Goal: Obtain resource: Download file/media

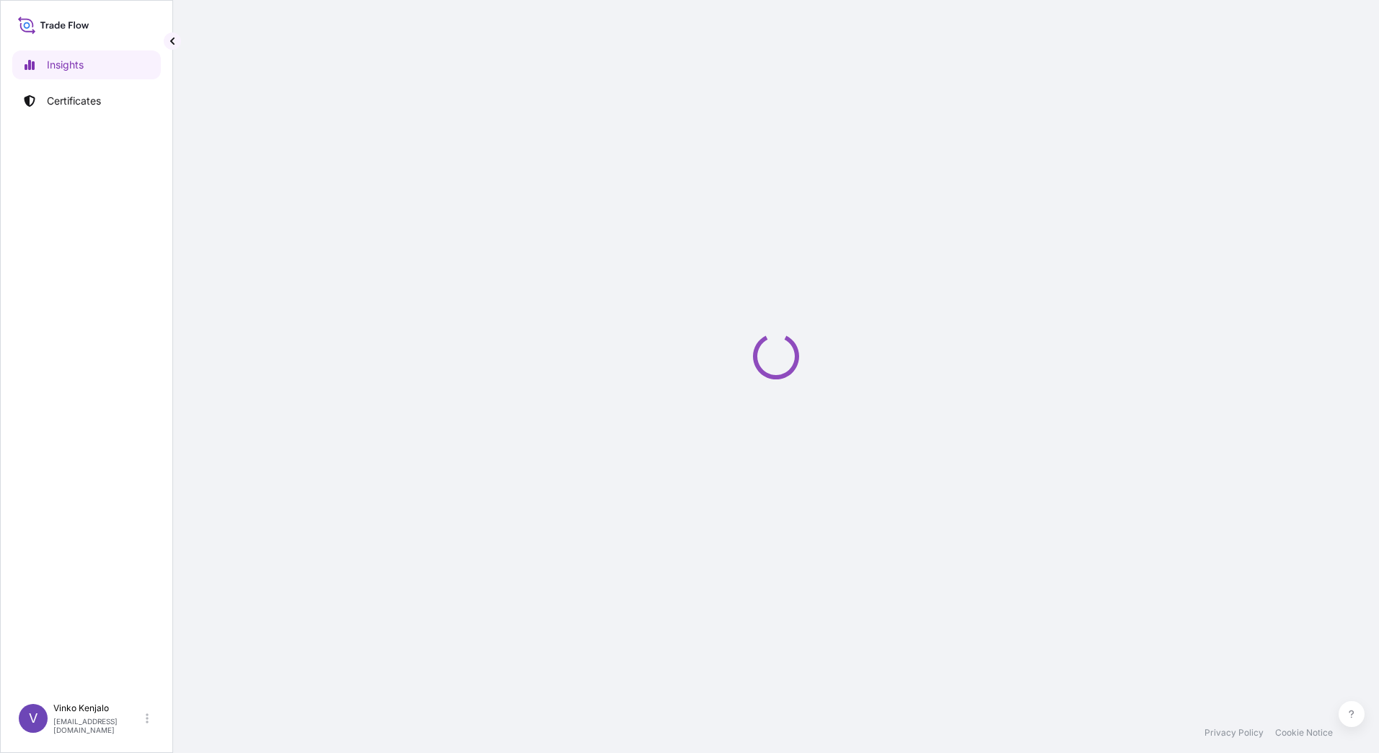
select select "2025"
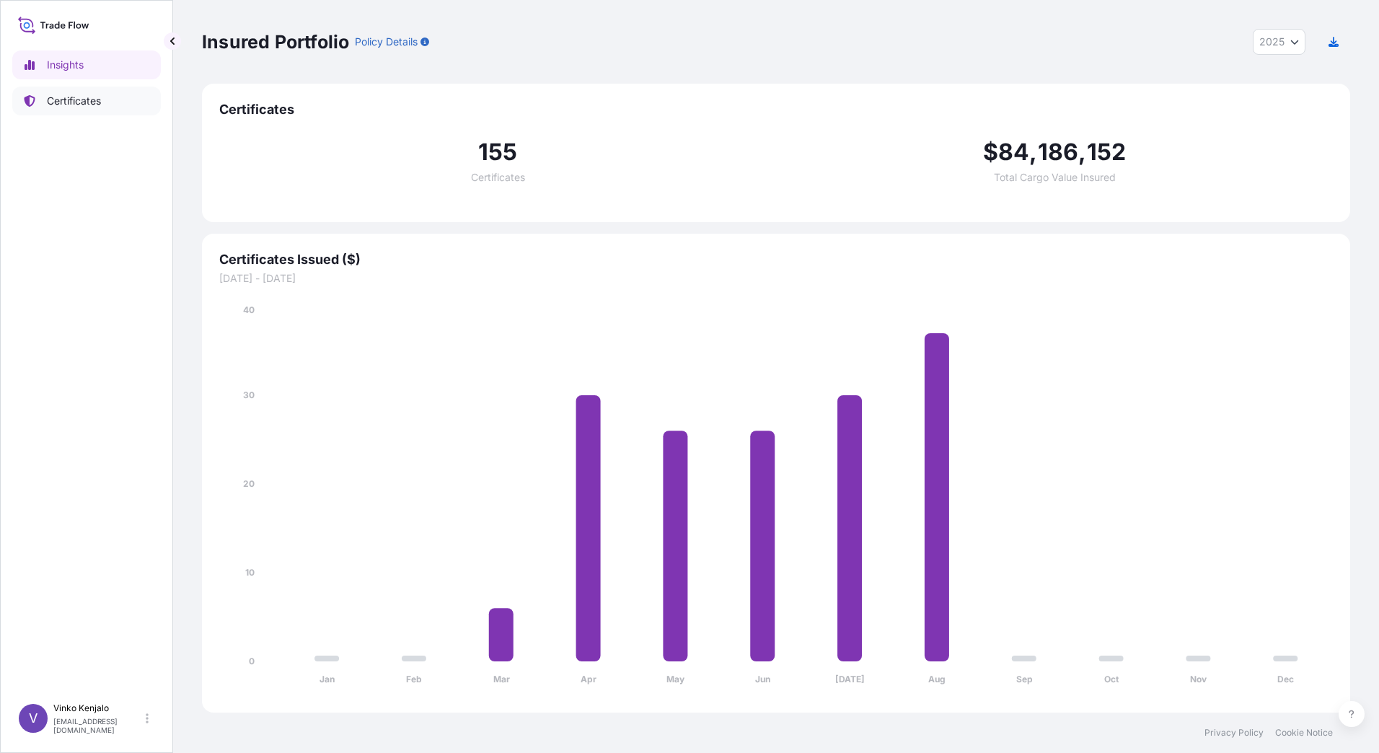
click at [79, 99] on p "Certificates" at bounding box center [74, 101] width 54 height 14
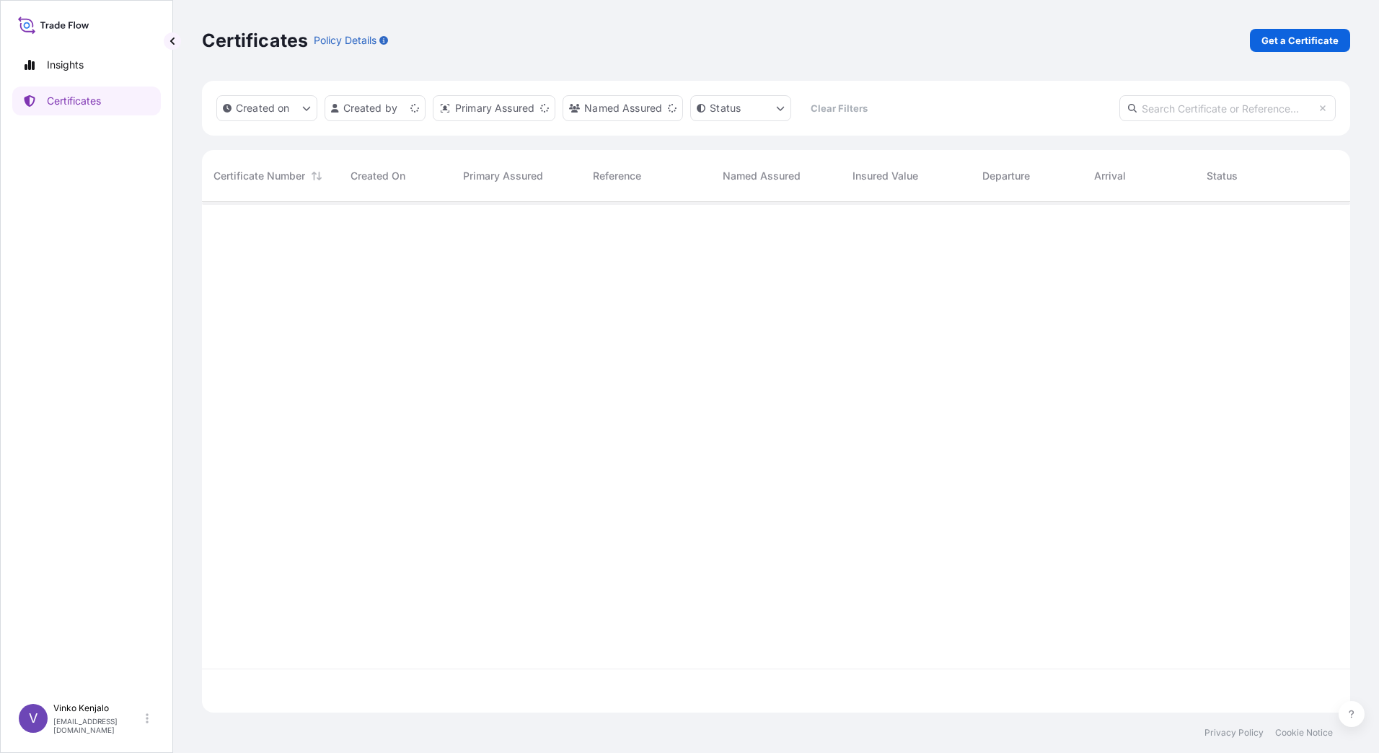
scroll to position [508, 1138]
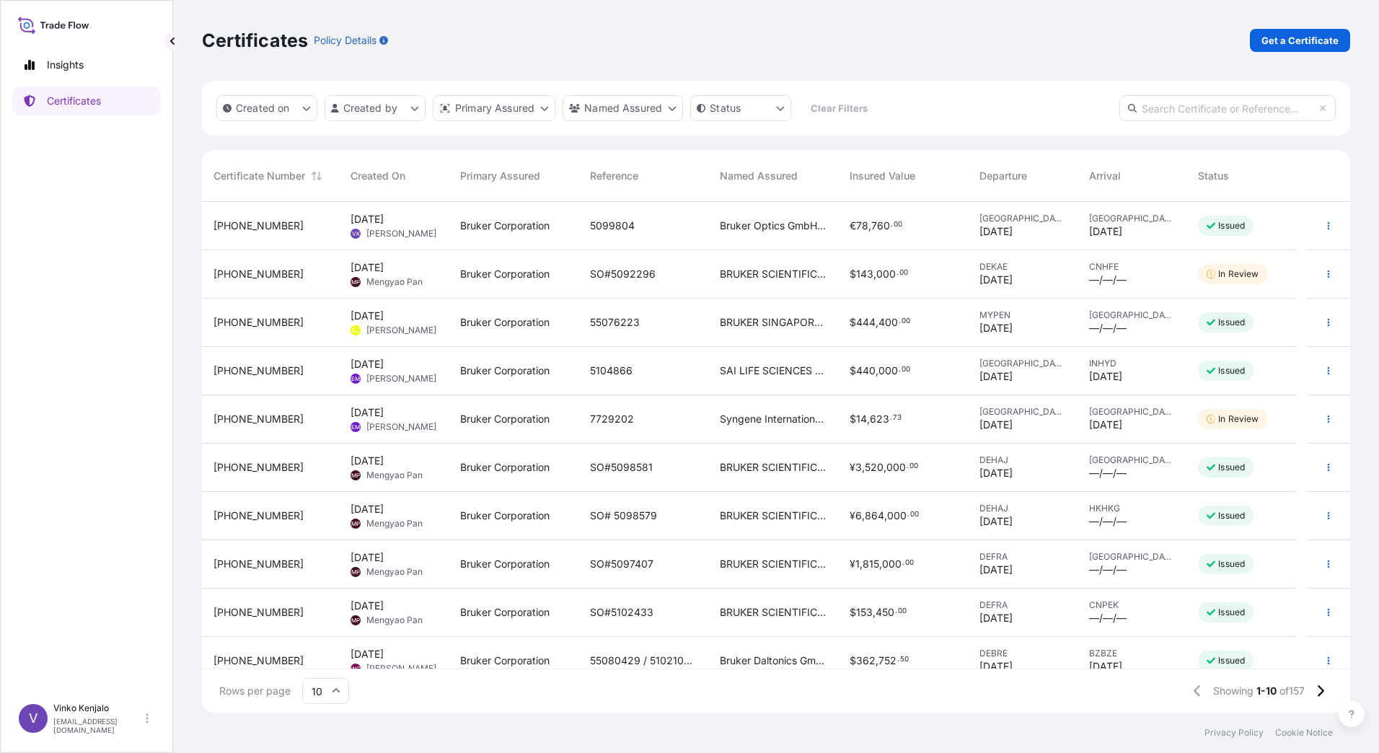
click at [914, 227] on div "€ 78 , 760 . 00" at bounding box center [903, 226] width 107 height 14
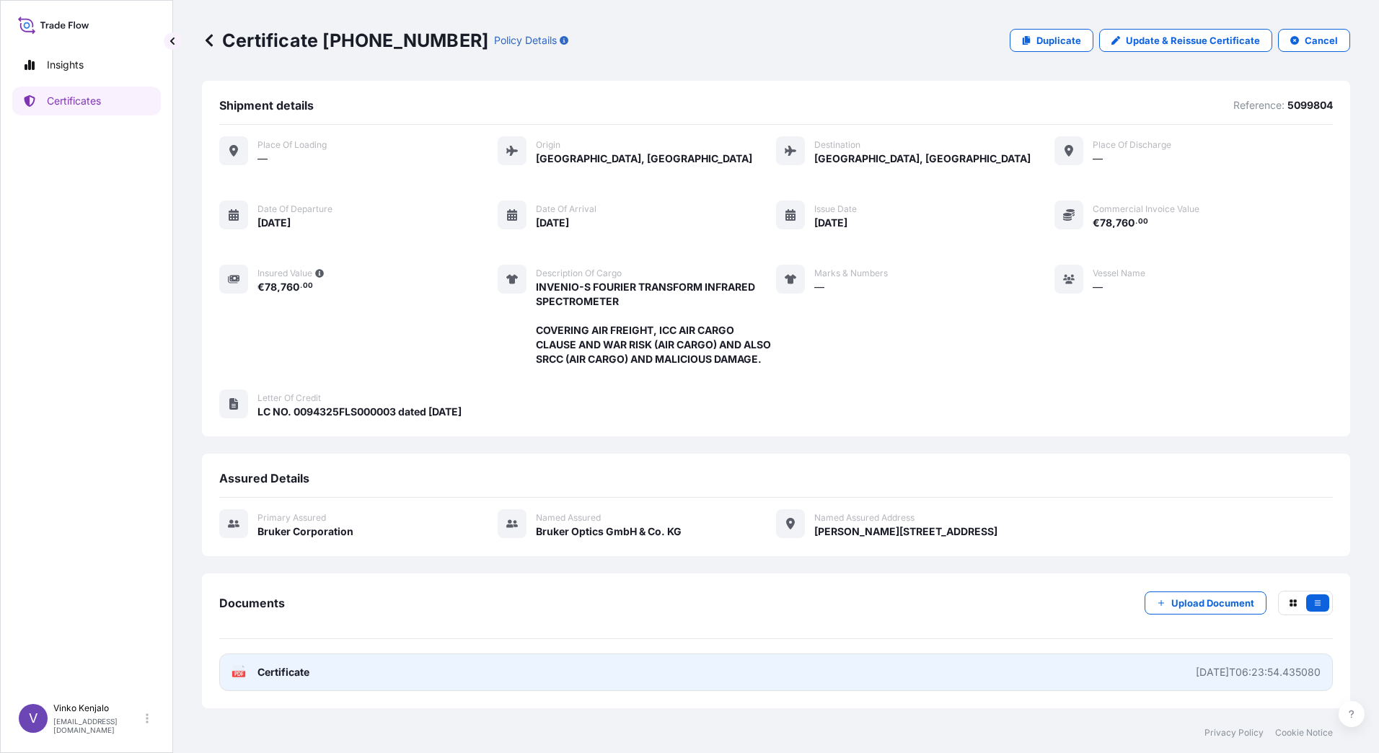
click at [300, 672] on span "Certificate" at bounding box center [284, 672] width 52 height 14
